Goal: Check status: Check status

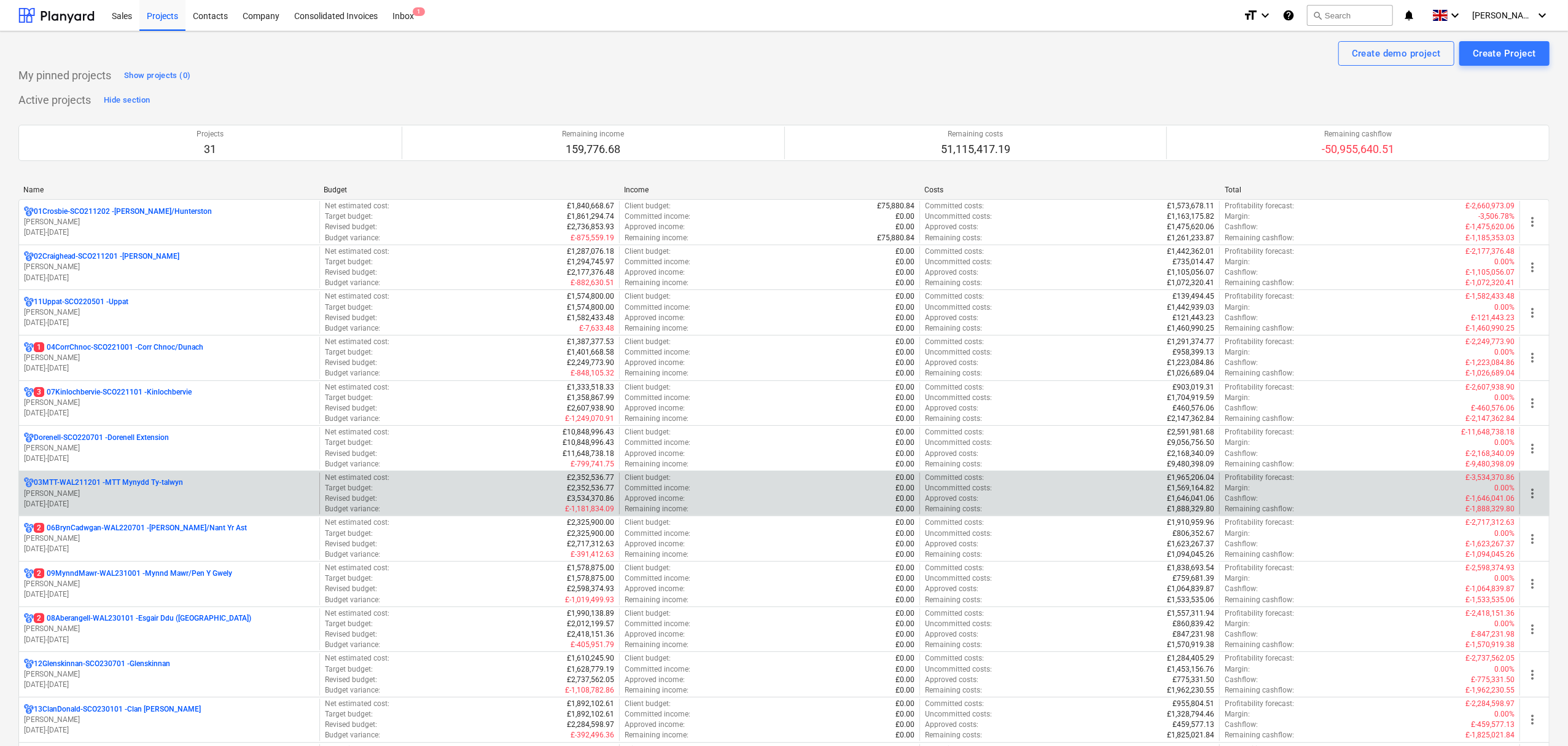
click at [97, 483] on p "03MTT-WAL211201 - MTT Mynydd Ty-[GEOGRAPHIC_DATA]" at bounding box center [108, 483] width 150 height 11
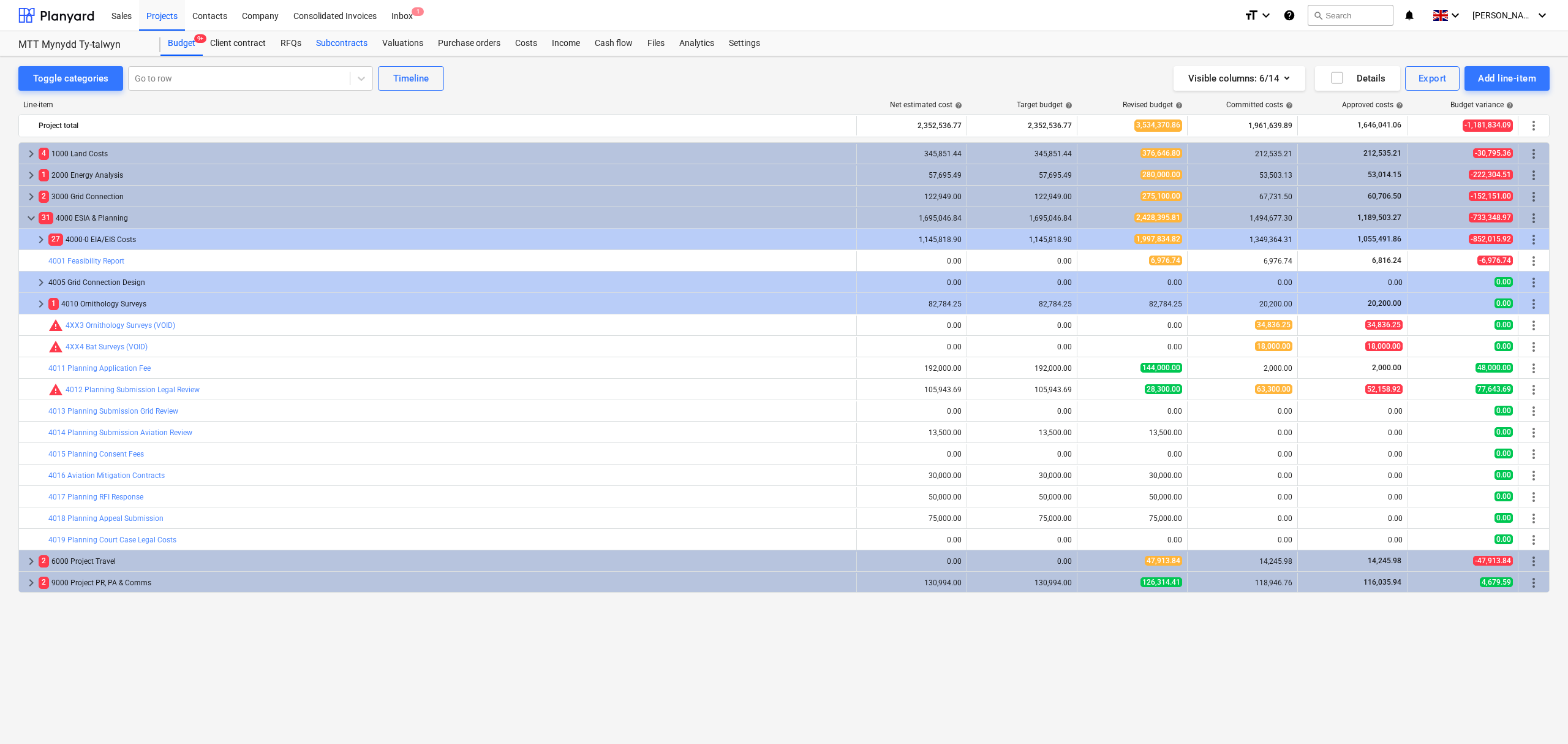
click at [343, 47] on div "Subcontracts" at bounding box center [342, 43] width 66 height 24
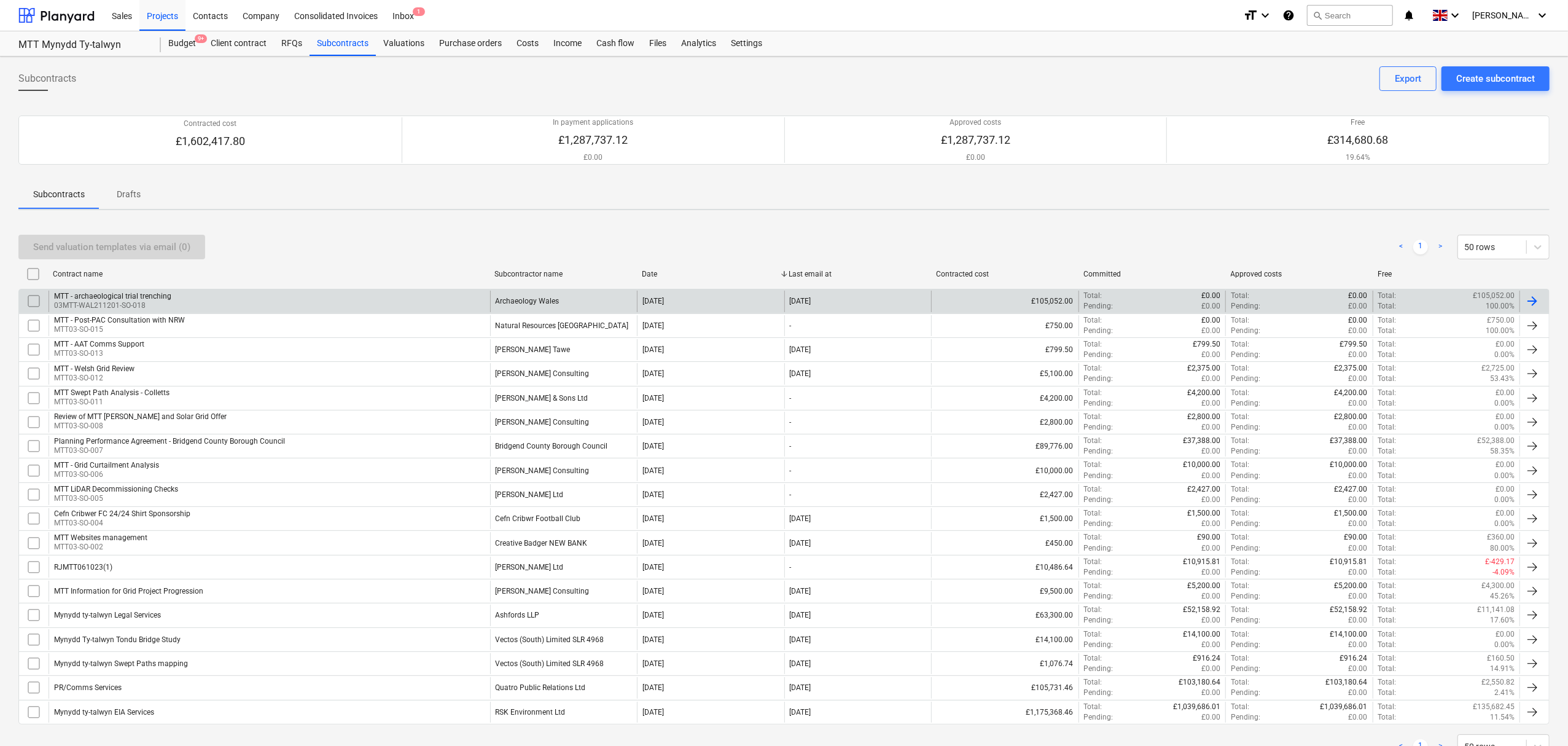
click at [146, 293] on div "MTT - archaeological trial trenching" at bounding box center [112, 296] width 117 height 9
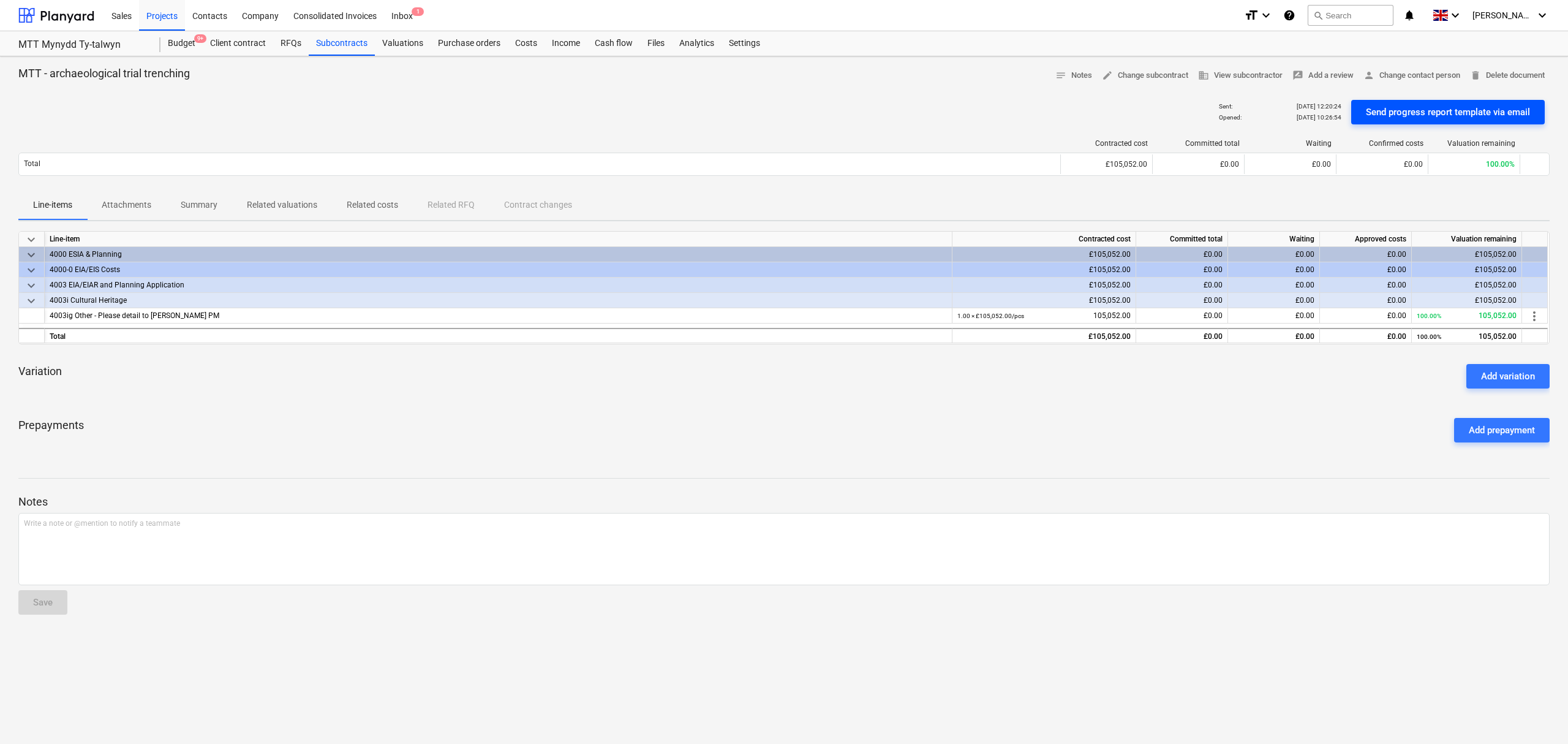
click at [1422, 113] on div "Send progress report template via email" at bounding box center [1447, 113] width 164 height 16
click at [400, 17] on div "Inbox 1" at bounding box center [402, 15] width 36 height 31
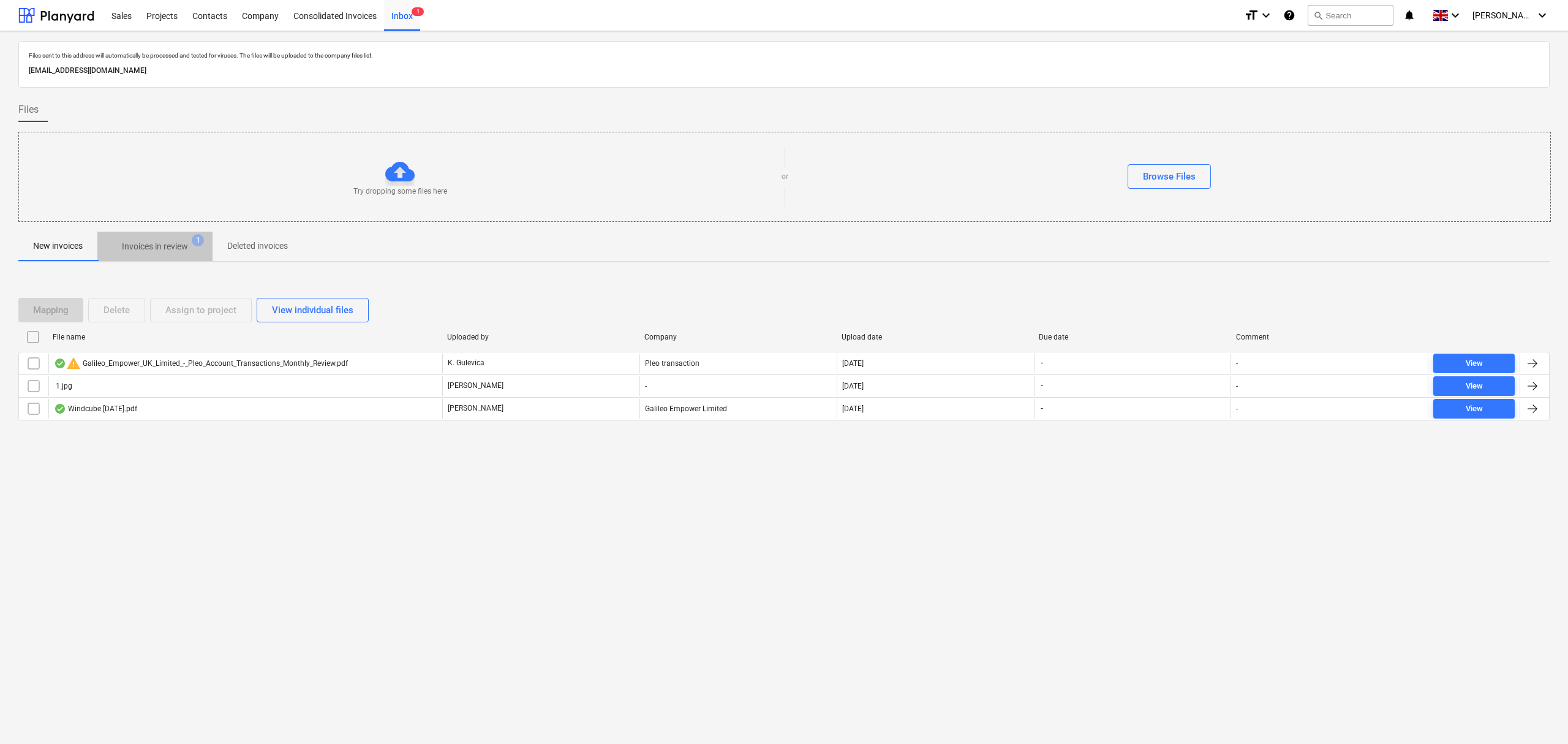
click at [157, 253] on p "Invoices in review" at bounding box center [154, 246] width 66 height 13
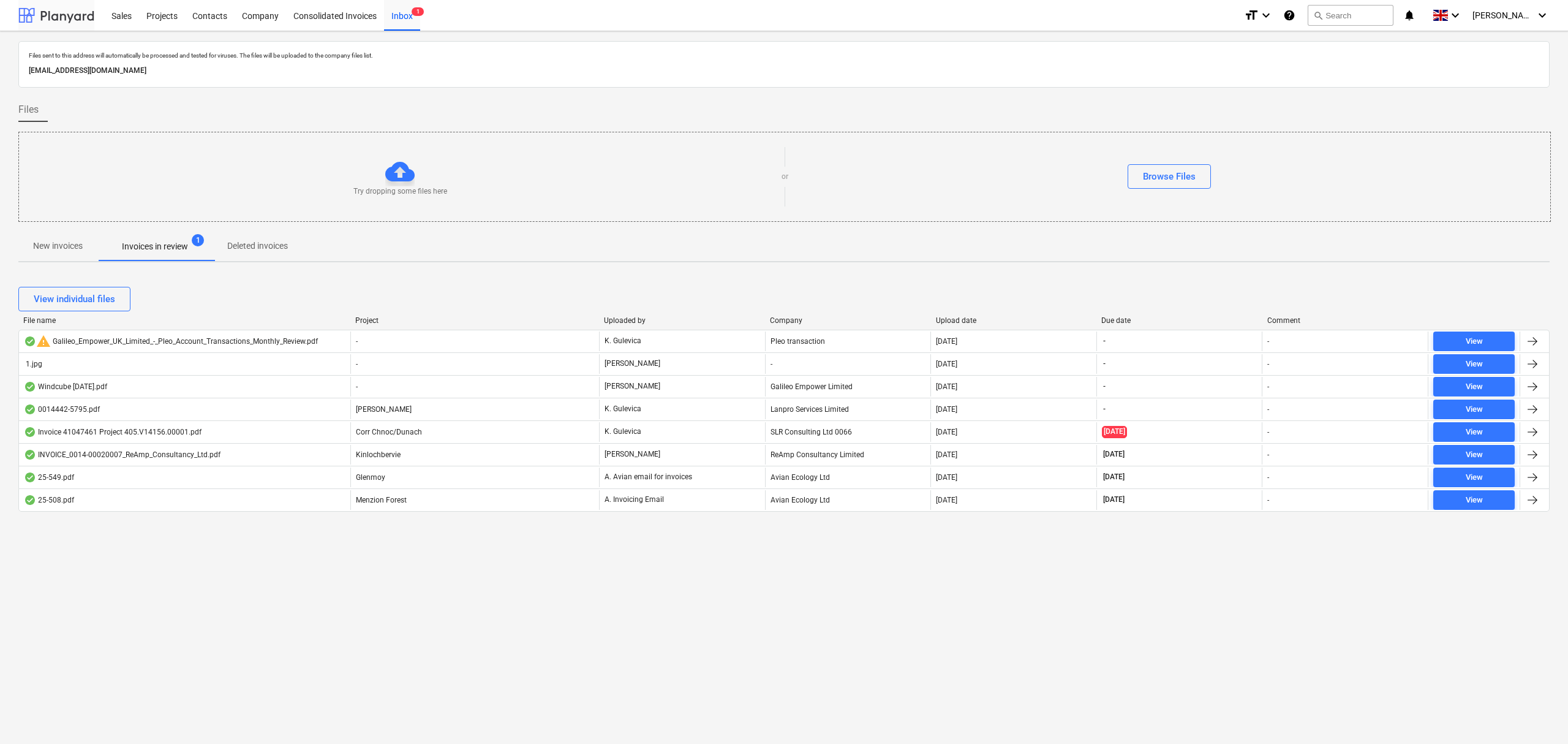
click at [82, 16] on div at bounding box center [56, 16] width 76 height 31
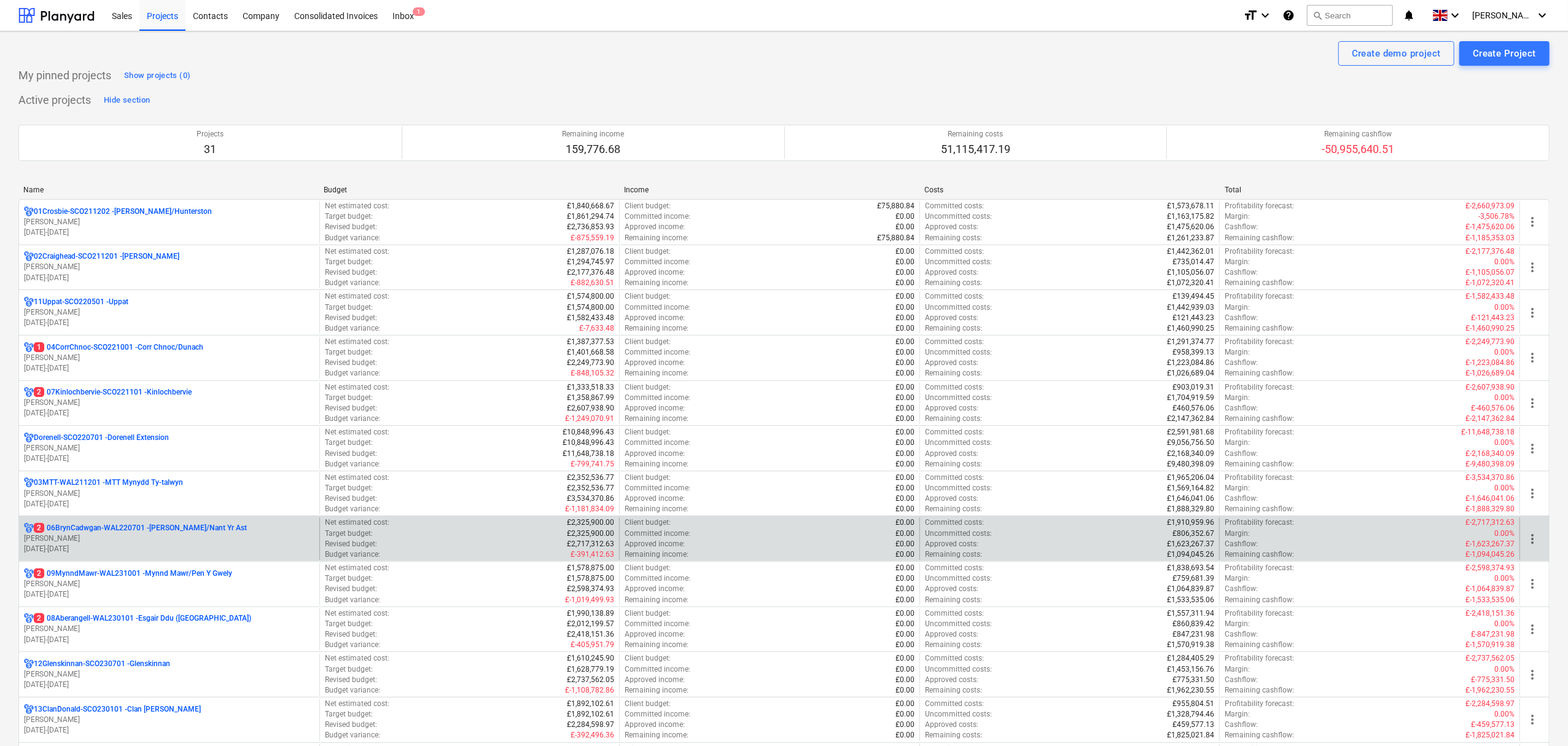
click at [133, 528] on p "2 06BrynCadwgan-WAL220701 - [PERSON_NAME]/Nant Yr Ast" at bounding box center [140, 528] width 213 height 11
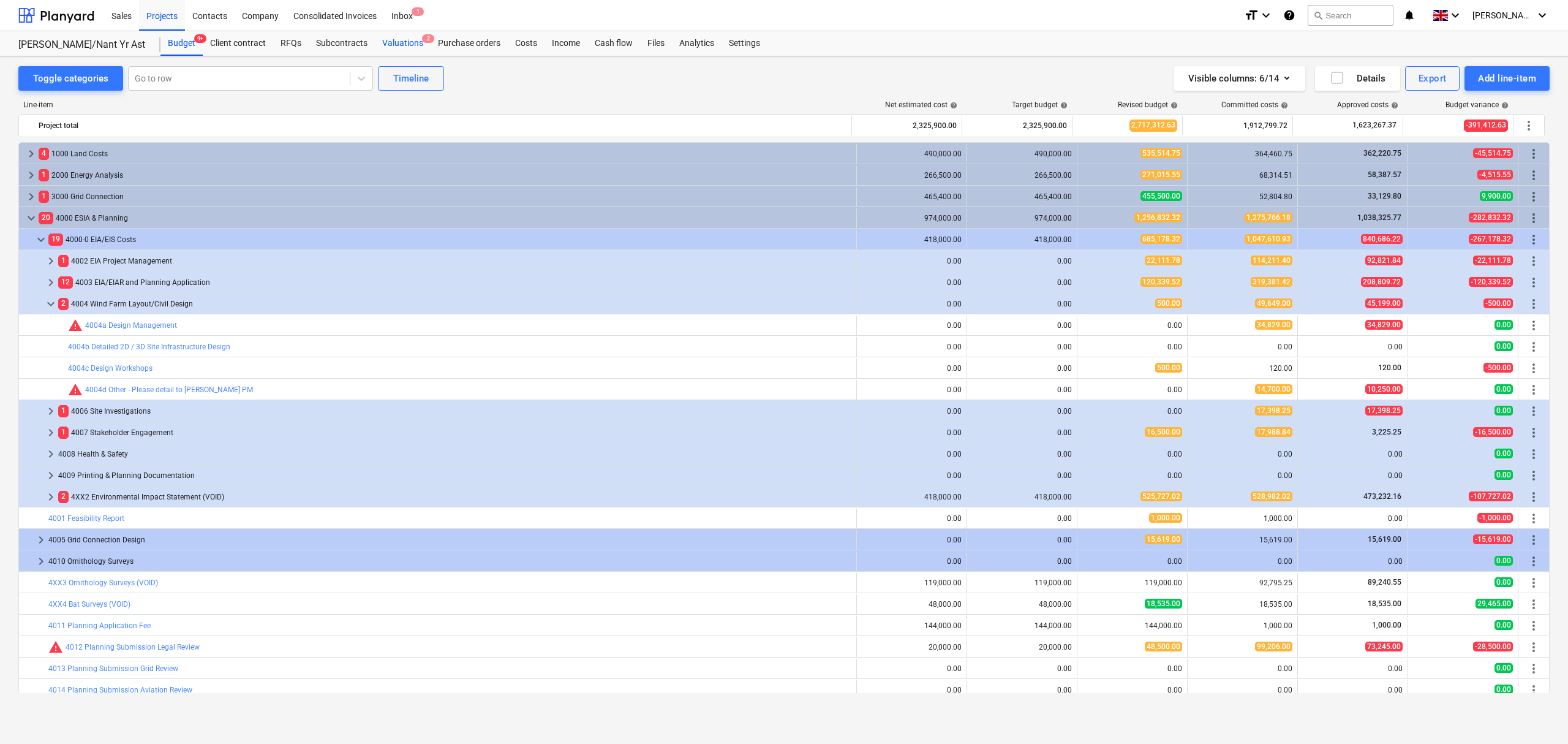
click at [404, 39] on div "Valuations 2" at bounding box center [403, 43] width 55 height 24
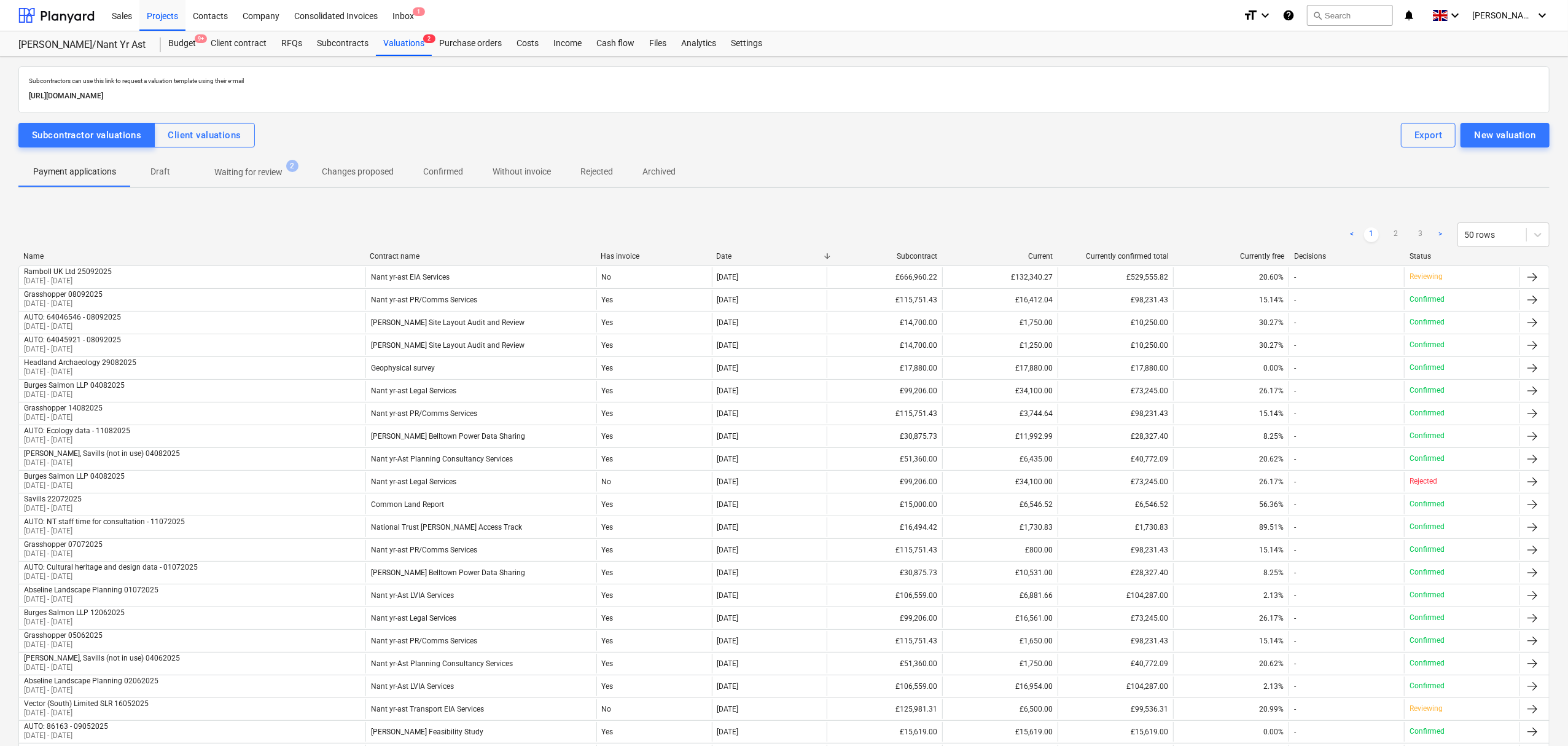
click at [240, 178] on p "Waiting for review" at bounding box center [248, 173] width 68 height 13
